Goal: Find specific page/section: Find specific page/section

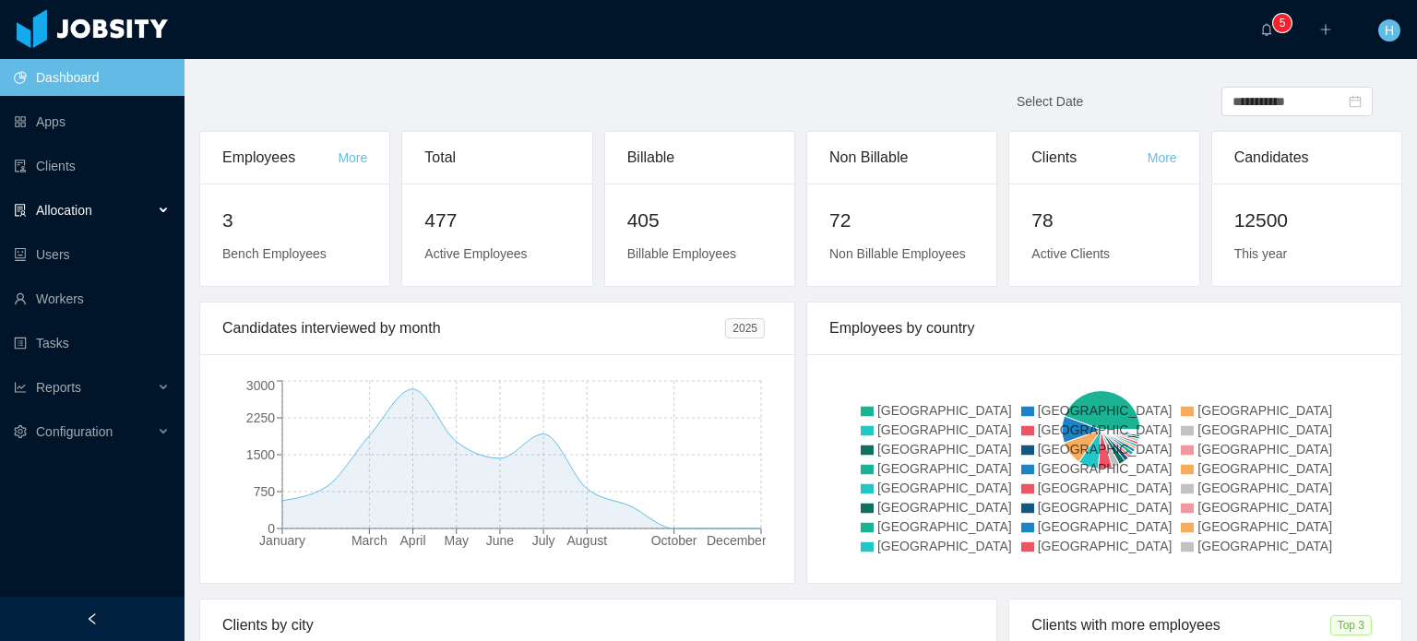
click at [118, 206] on div "Allocation" at bounding box center [92, 210] width 185 height 37
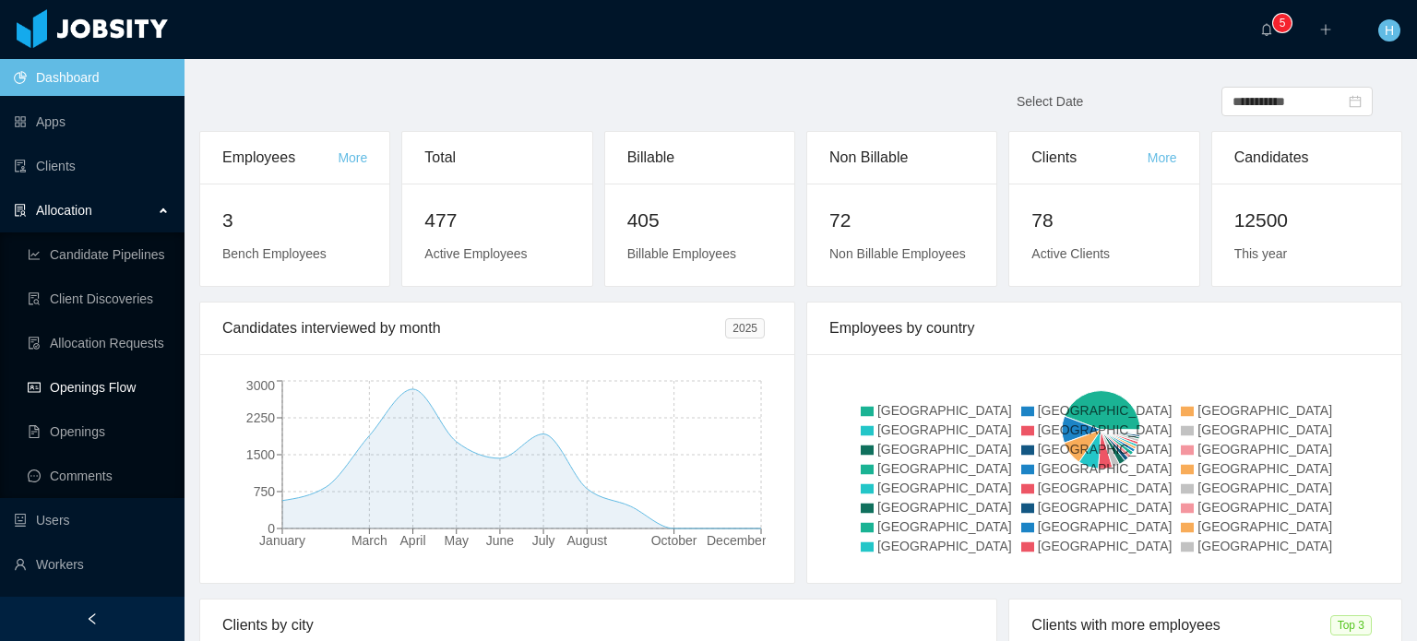
click at [77, 401] on link "Openings Flow" at bounding box center [99, 387] width 142 height 37
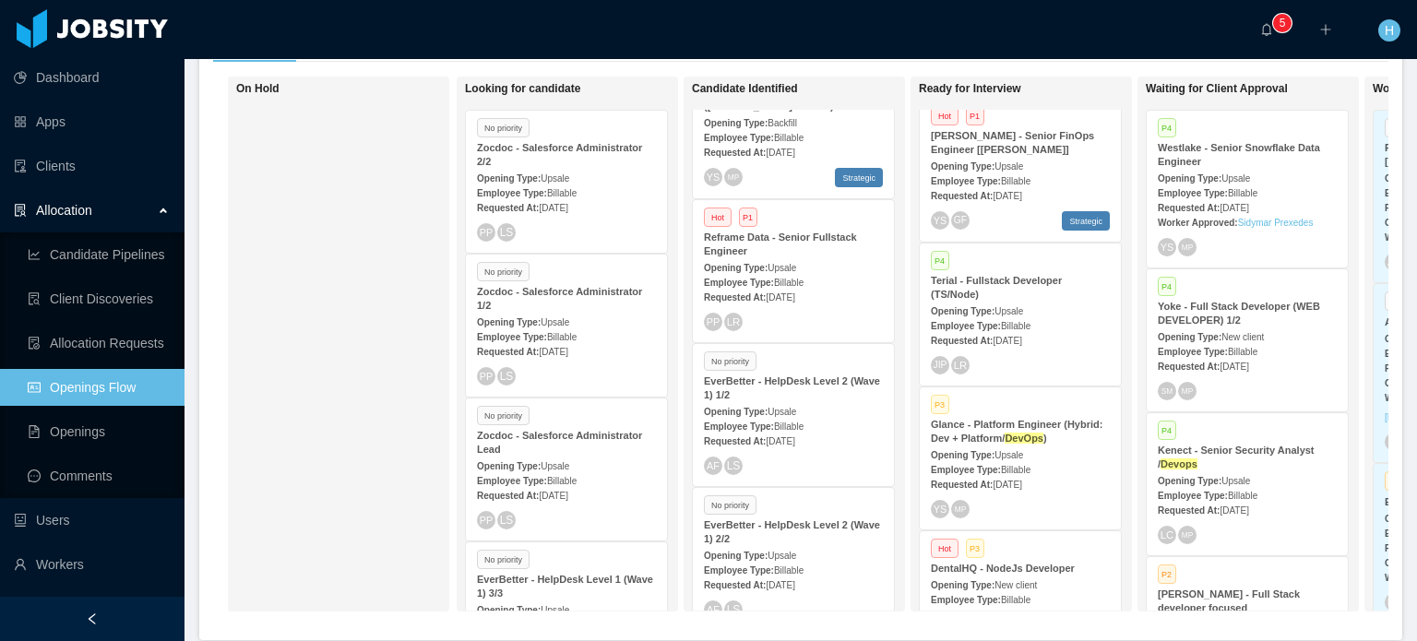
scroll to position [930, 0]
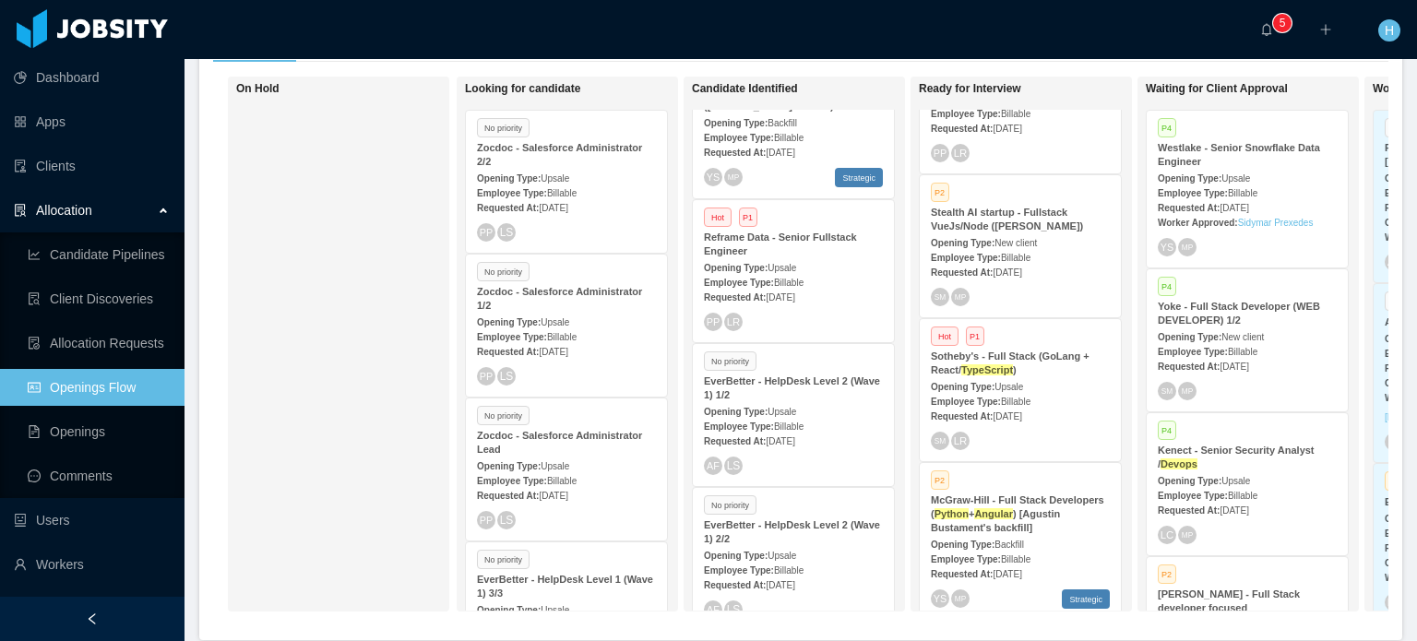
click at [991, 364] on ah_el_jm_1757639839554 "TypeScript" at bounding box center [987, 369] width 52 height 11
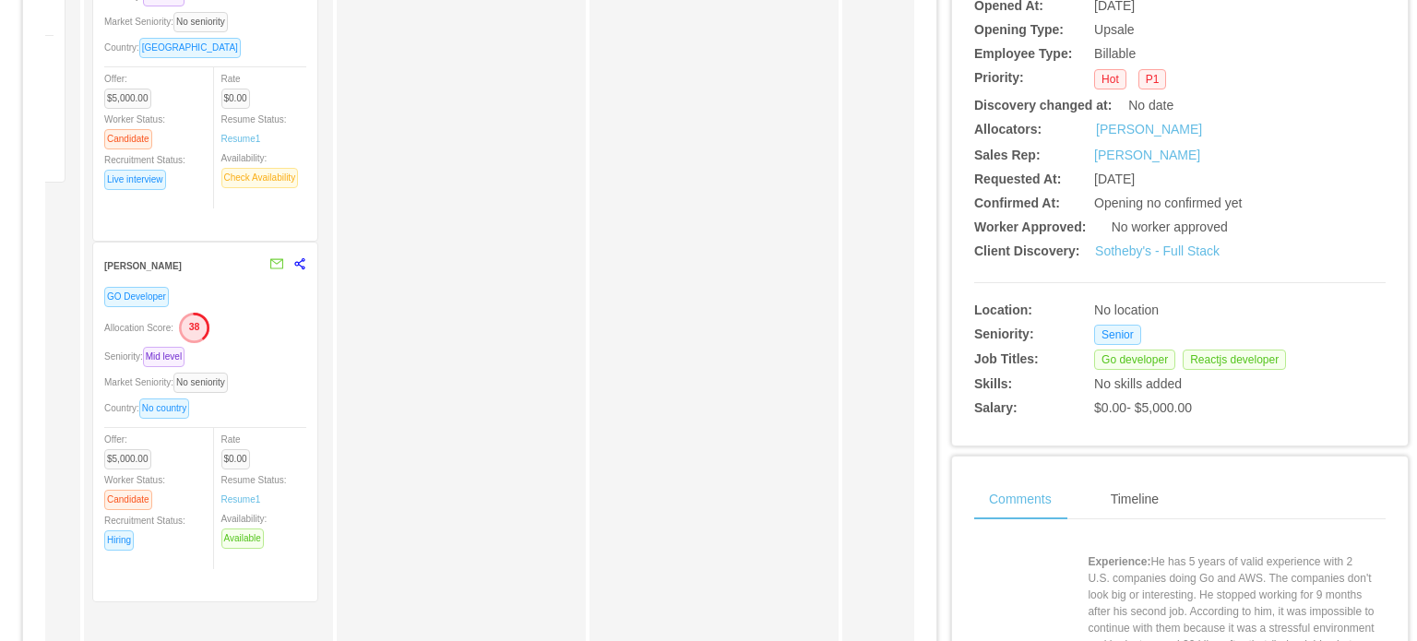
scroll to position [387, 0]
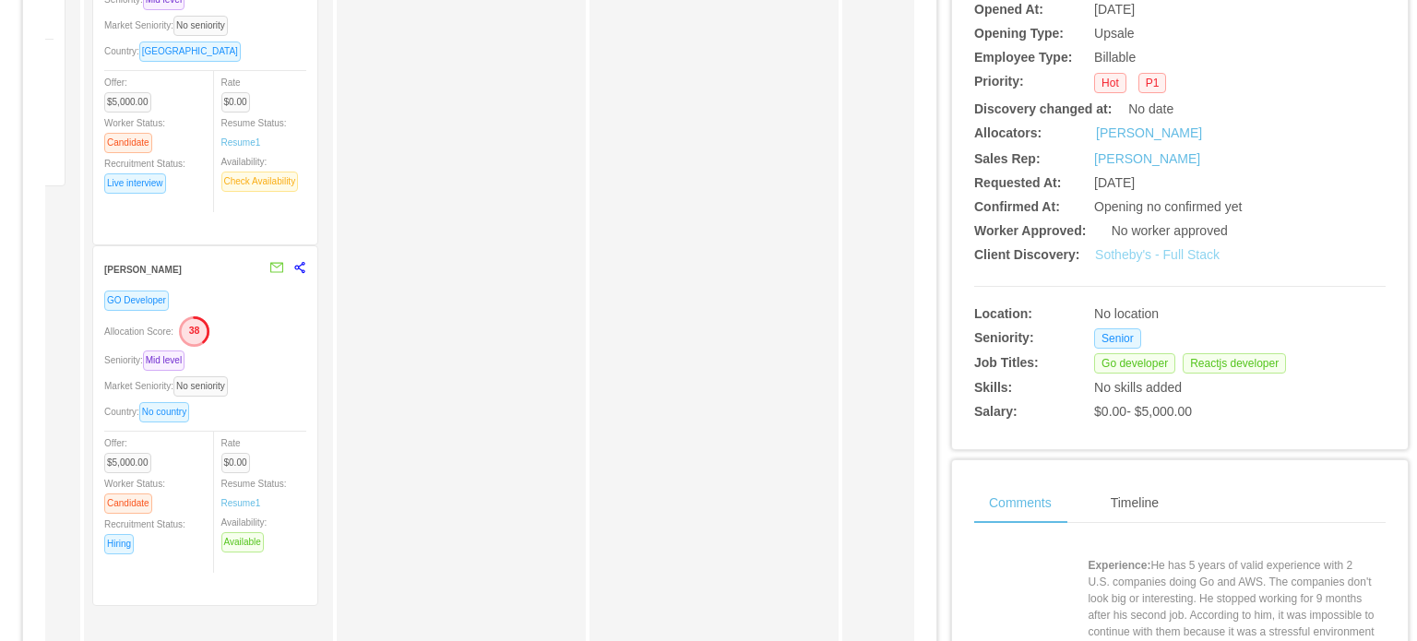
click at [1170, 257] on link "Sotheby's - Full Stack" at bounding box center [1157, 254] width 125 height 15
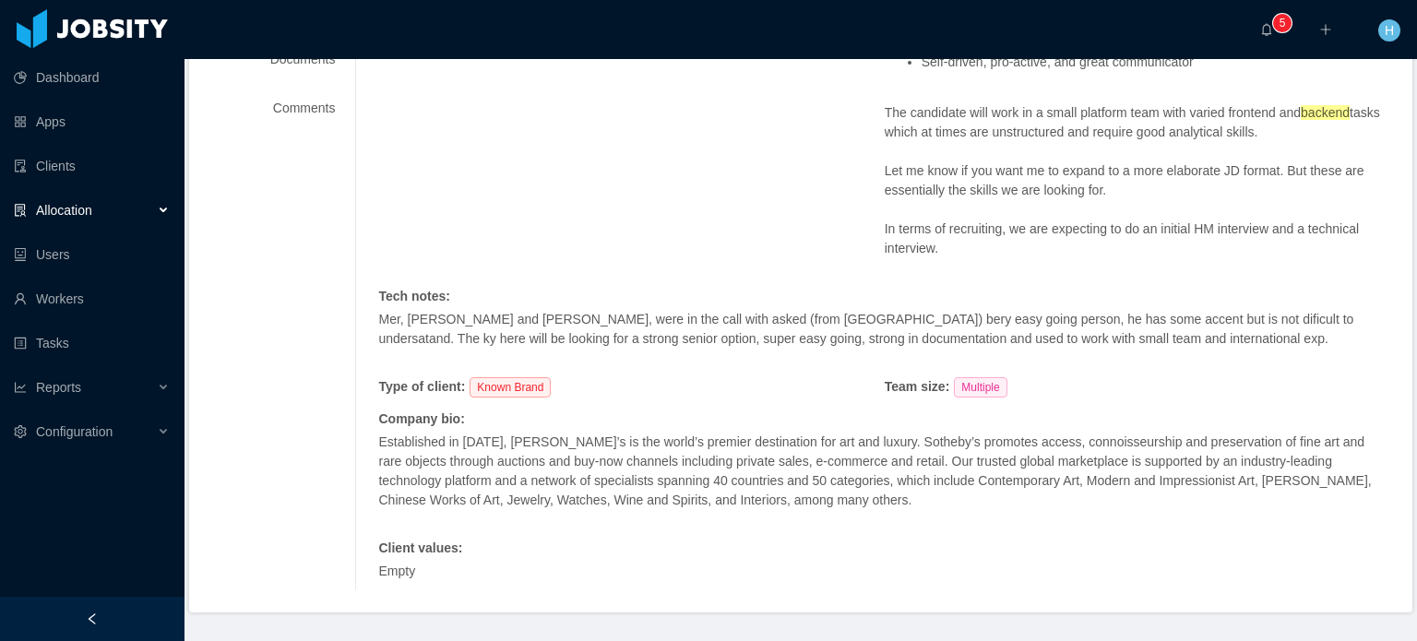
scroll to position [461, 0]
